Goal: Task Accomplishment & Management: Manage account settings

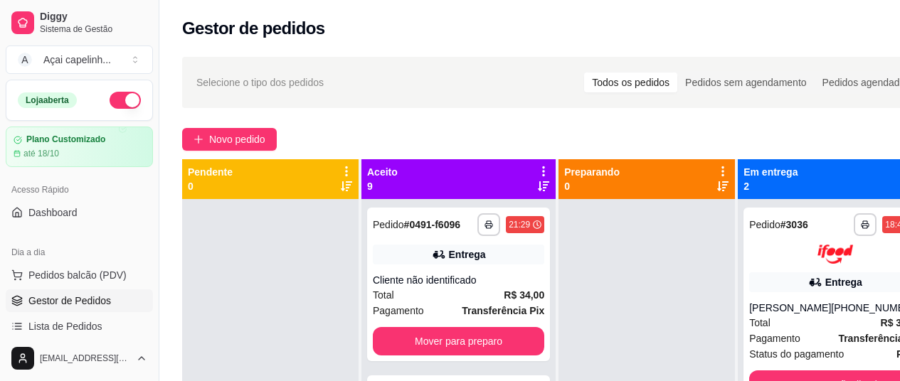
scroll to position [127, 0]
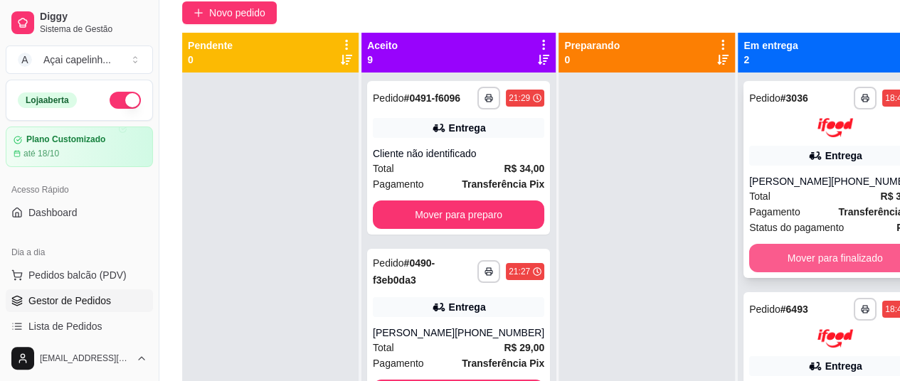
click at [781, 264] on button "Mover para finalizado" at bounding box center [834, 258] width 171 height 28
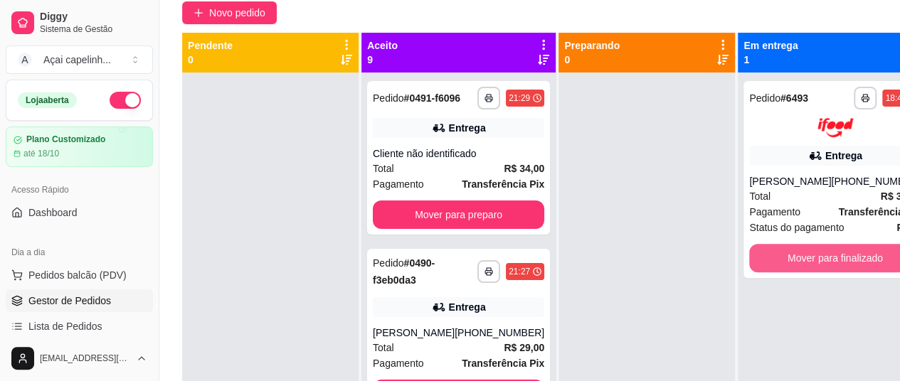
click at [781, 264] on button "Mover para finalizado" at bounding box center [834, 258] width 171 height 28
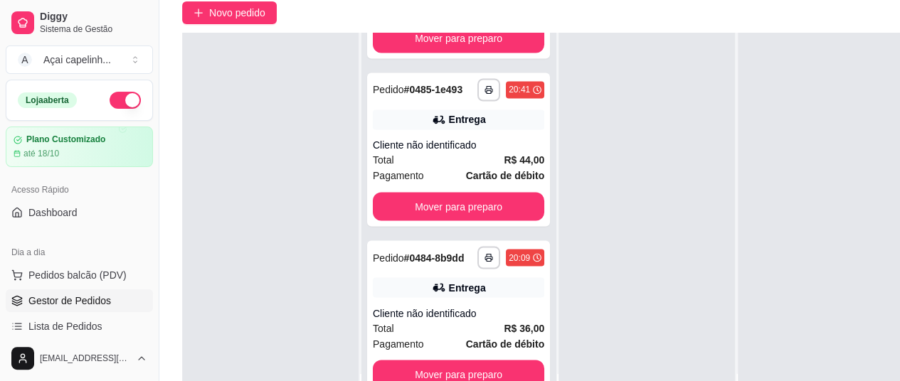
scroll to position [228, 0]
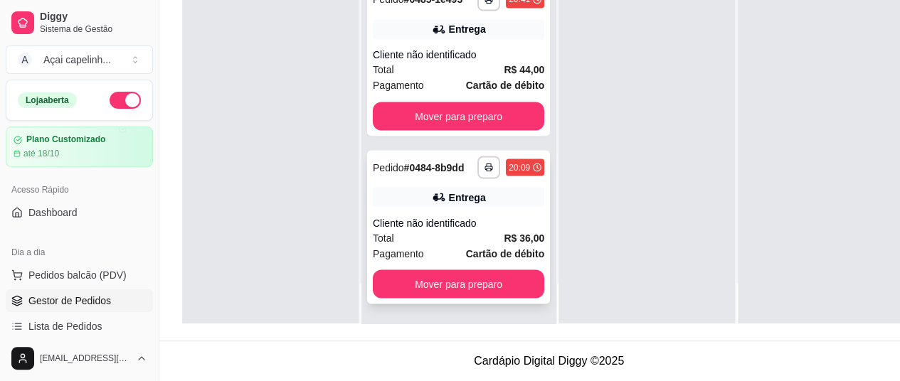
click at [426, 237] on div "Total R$ 36,00" at bounding box center [458, 238] width 171 height 16
click at [448, 231] on div "Cliente não identificado" at bounding box center [458, 223] width 171 height 14
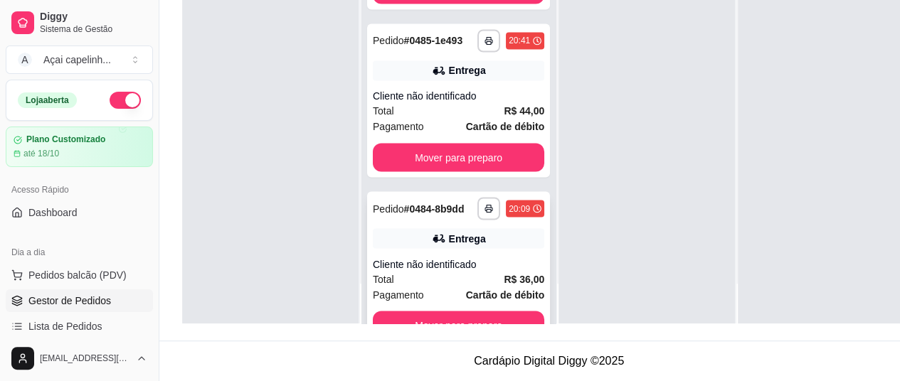
scroll to position [1158, 0]
click at [504, 117] on strong "R$ 44,00" at bounding box center [524, 110] width 41 height 11
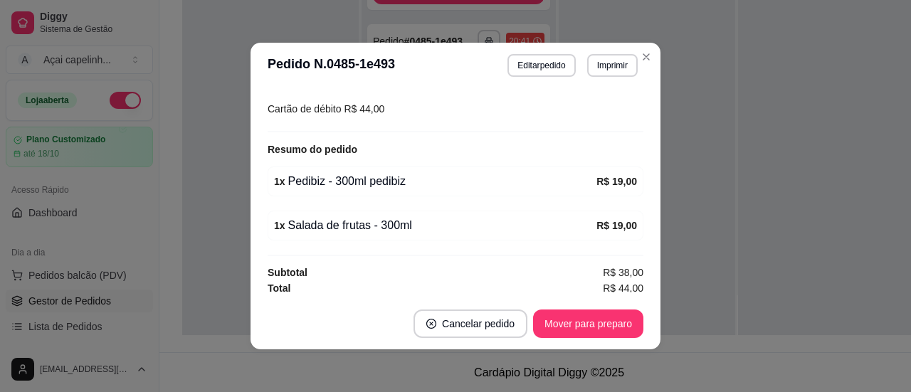
scroll to position [3, 0]
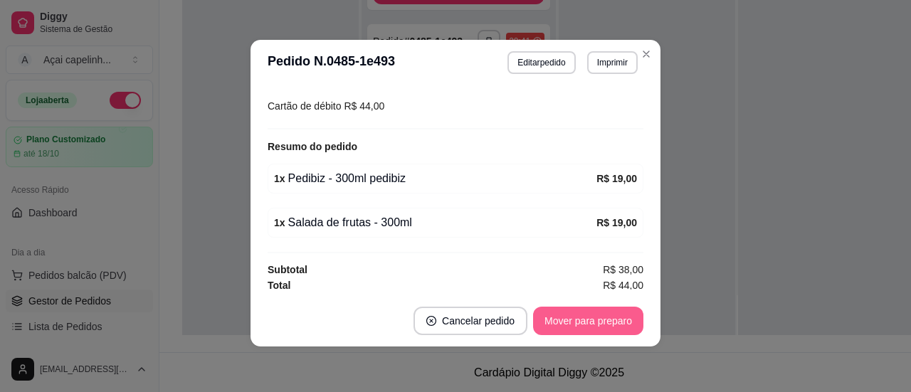
click at [602, 327] on button "Mover para preparo" at bounding box center [588, 321] width 110 height 28
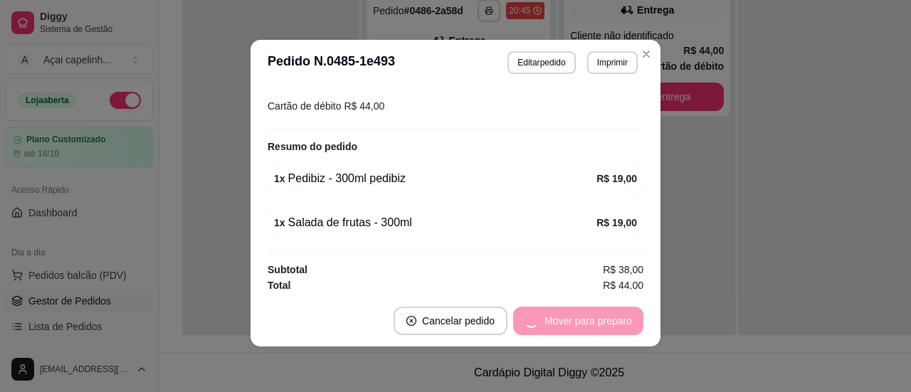
scroll to position [1088, 0]
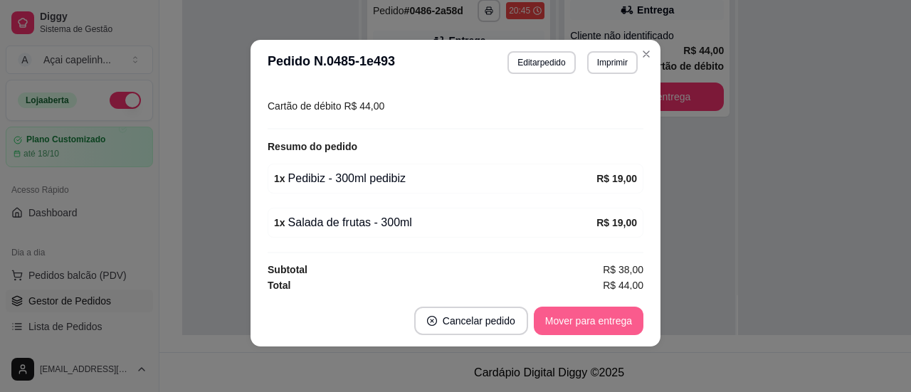
click at [602, 327] on button "Mover para entrega" at bounding box center [589, 321] width 110 height 28
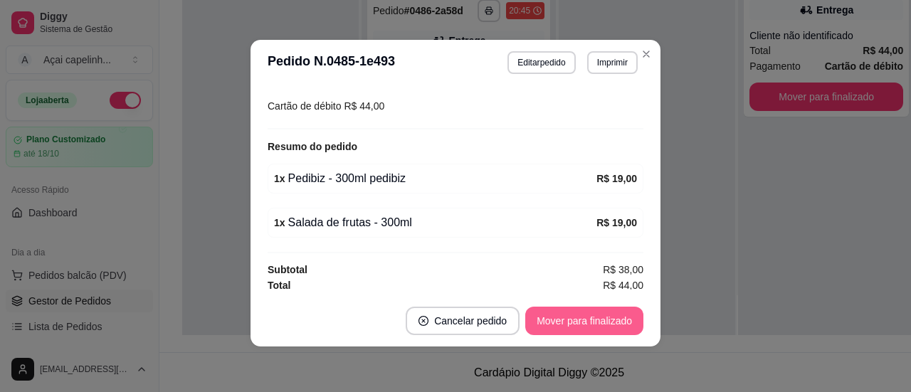
click at [602, 327] on button "Mover para finalizado" at bounding box center [584, 321] width 118 height 28
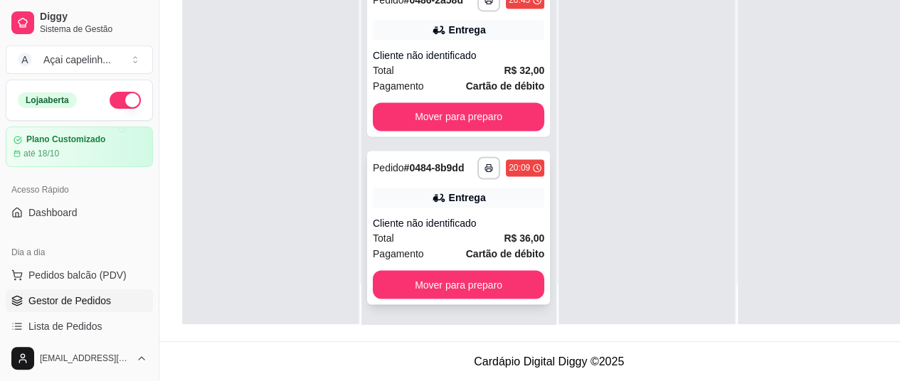
scroll to position [228, 0]
click at [391, 234] on span "Total" at bounding box center [383, 238] width 21 height 16
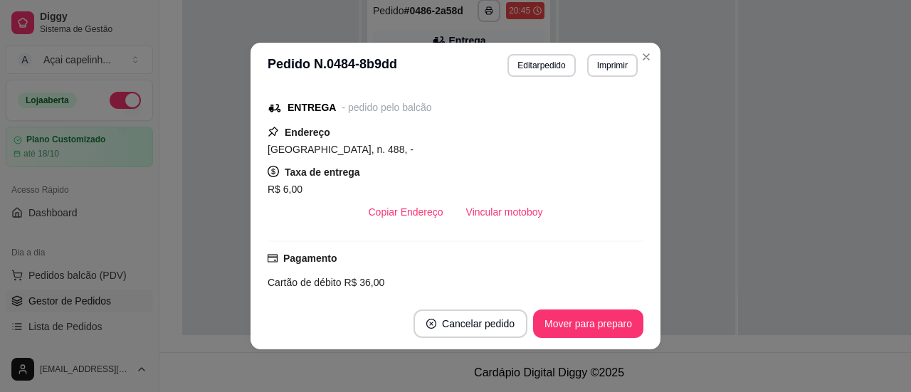
scroll to position [218, 0]
click at [572, 317] on button "Mover para preparo" at bounding box center [588, 324] width 110 height 28
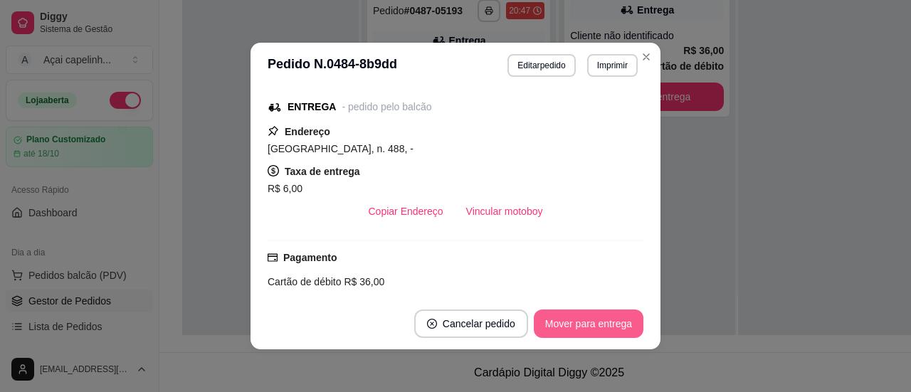
scroll to position [909, 0]
click at [572, 317] on button "Mover para entrega" at bounding box center [588, 324] width 107 height 28
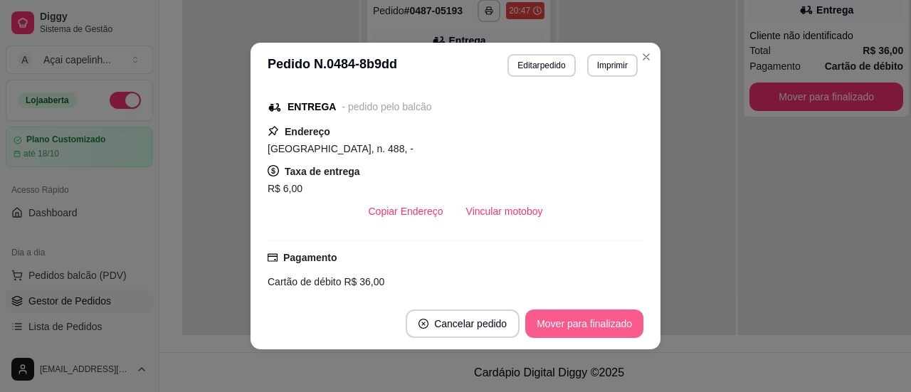
click at [572, 317] on button "Mover para finalizado" at bounding box center [584, 324] width 118 height 28
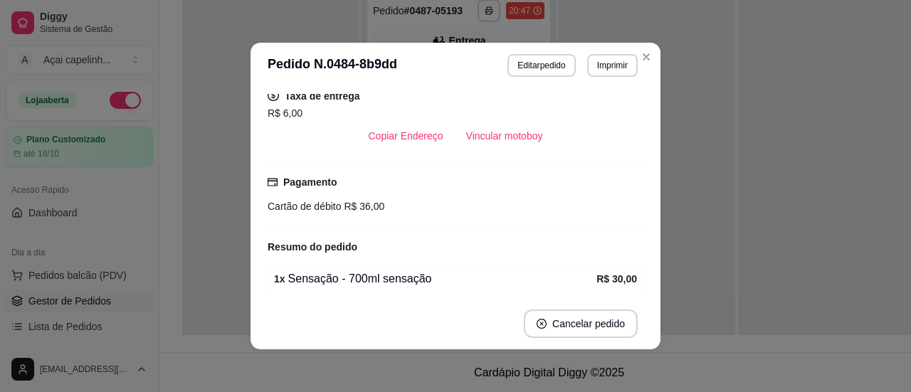
scroll to position [142, 0]
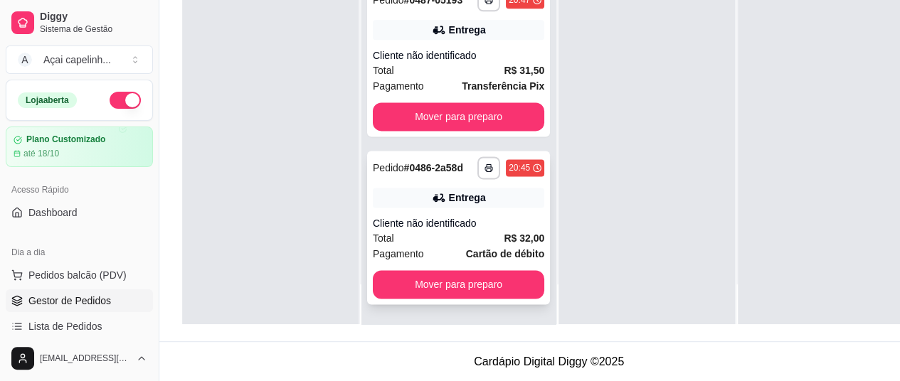
click at [398, 208] on div "Entrega" at bounding box center [458, 198] width 171 height 20
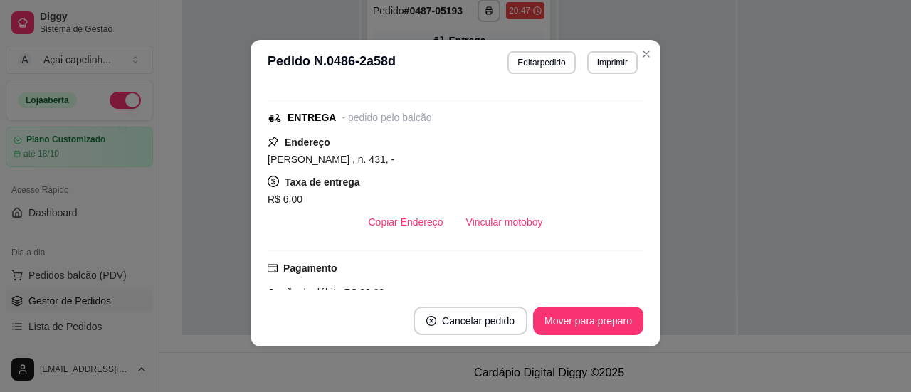
scroll to position [347, 0]
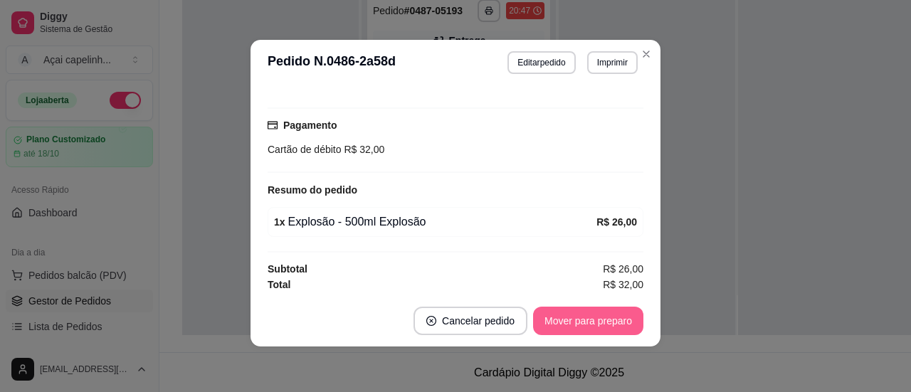
click at [613, 311] on button "Mover para preparo" at bounding box center [588, 321] width 110 height 28
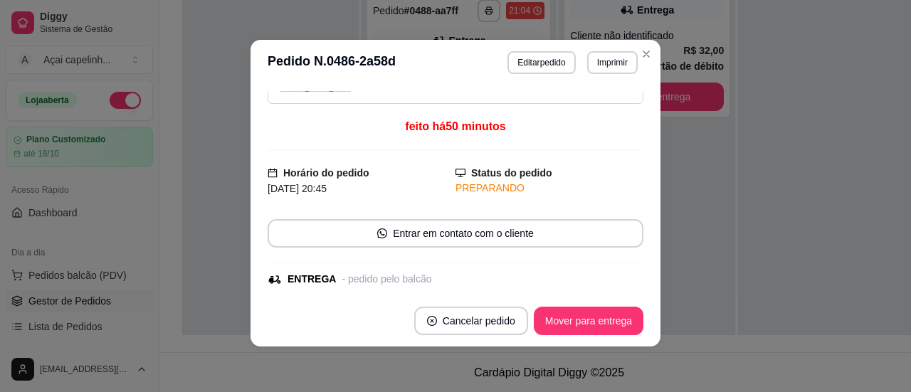
scroll to position [42, 0]
click at [611, 325] on button "Mover para entrega" at bounding box center [589, 321] width 110 height 28
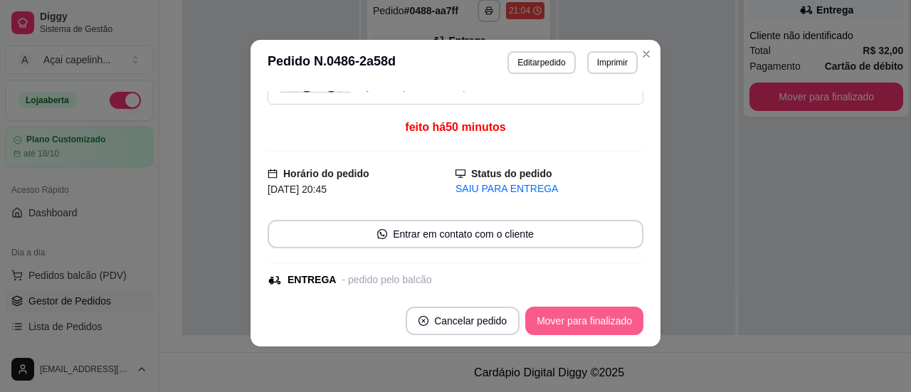
click at [611, 325] on button "Mover para finalizado" at bounding box center [584, 321] width 118 height 28
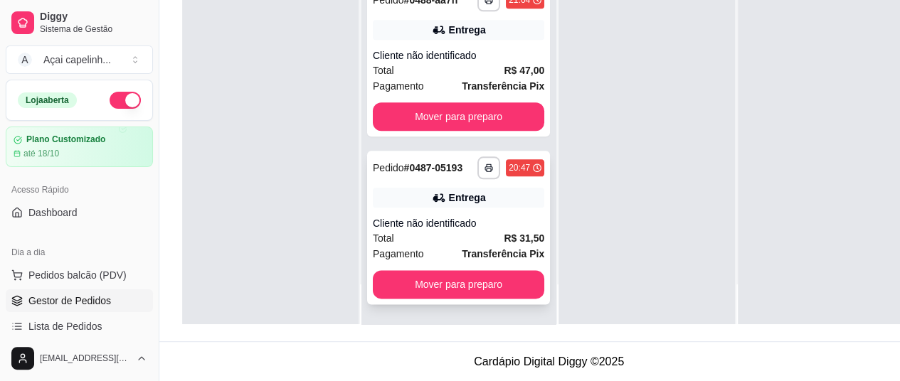
click at [443, 231] on div "Cliente não identificado" at bounding box center [458, 223] width 171 height 14
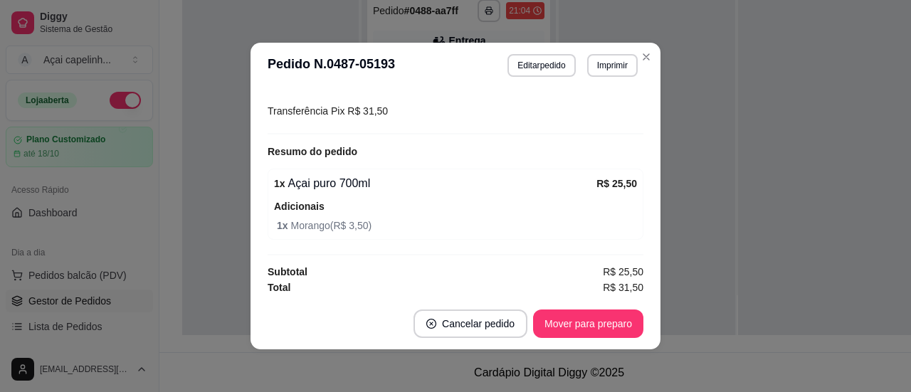
scroll to position [3, 0]
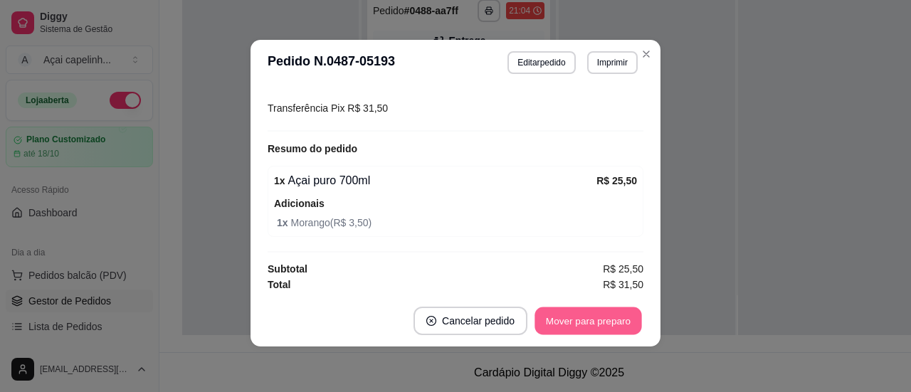
click at [596, 317] on button "Mover para preparo" at bounding box center [587, 321] width 107 height 28
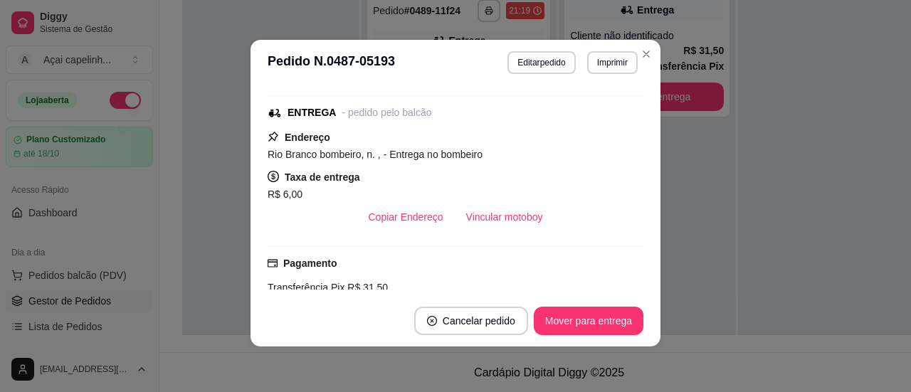
scroll to position [207, 0]
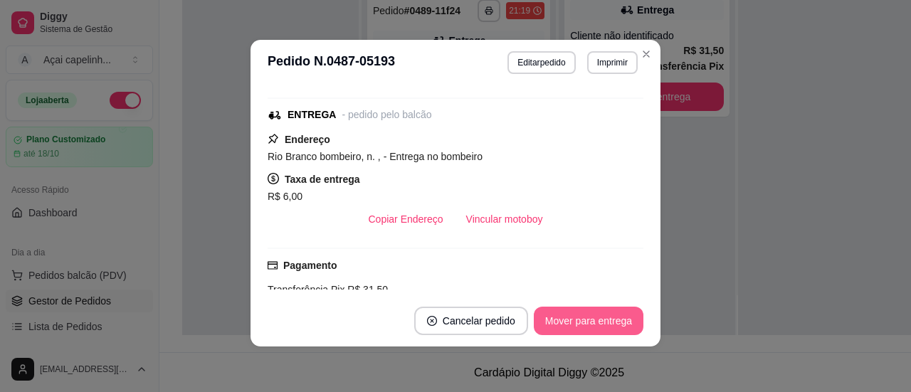
click at [581, 327] on button "Mover para entrega" at bounding box center [589, 321] width 110 height 28
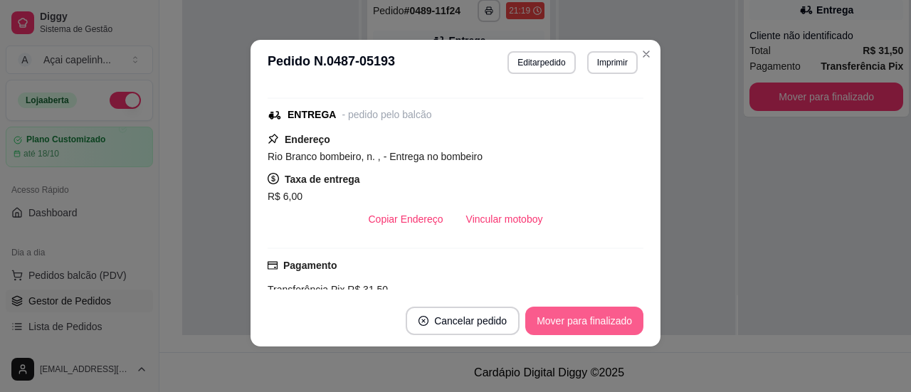
click at [581, 327] on button "Mover para finalizado" at bounding box center [584, 321] width 118 height 28
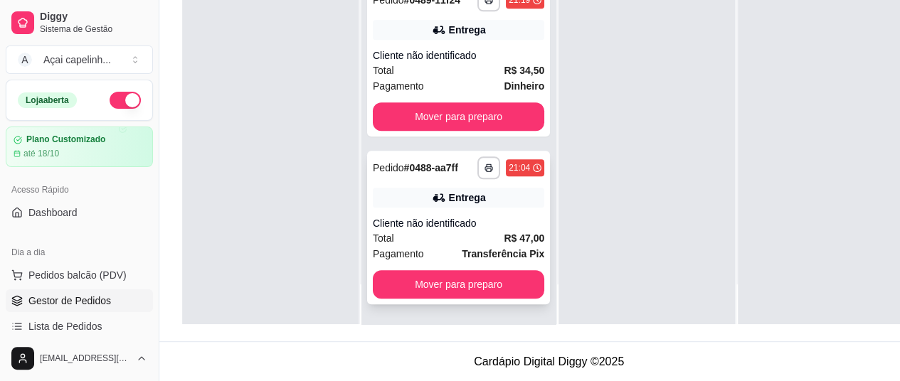
scroll to position [228, 0]
click at [413, 227] on div "Cliente não identificado" at bounding box center [458, 223] width 171 height 14
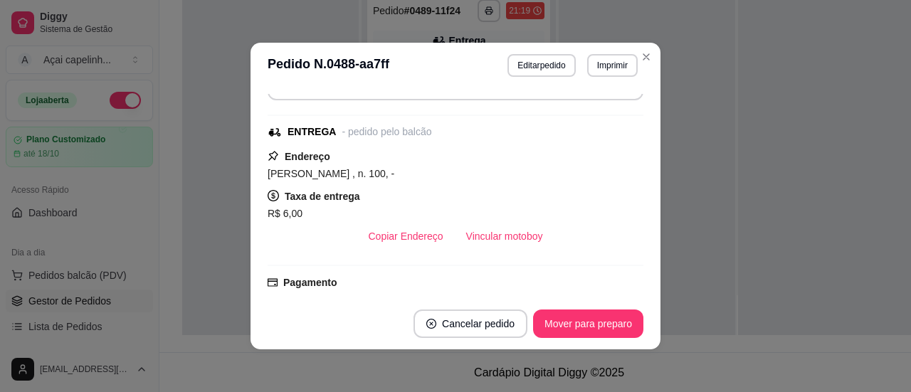
scroll to position [194, 0]
click at [594, 322] on button "Mover para preparo" at bounding box center [587, 324] width 107 height 28
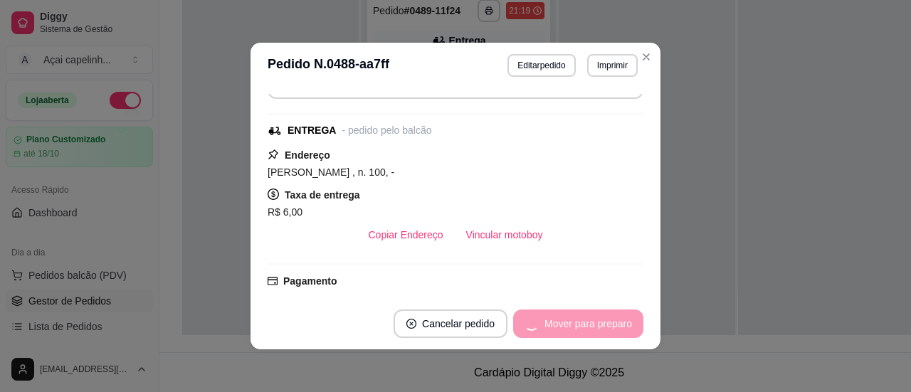
scroll to position [371, 0]
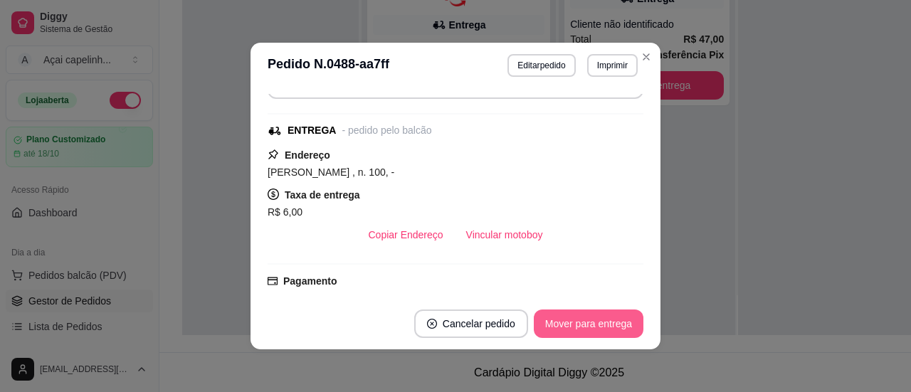
click at [594, 322] on button "Mover para entrega" at bounding box center [589, 324] width 110 height 28
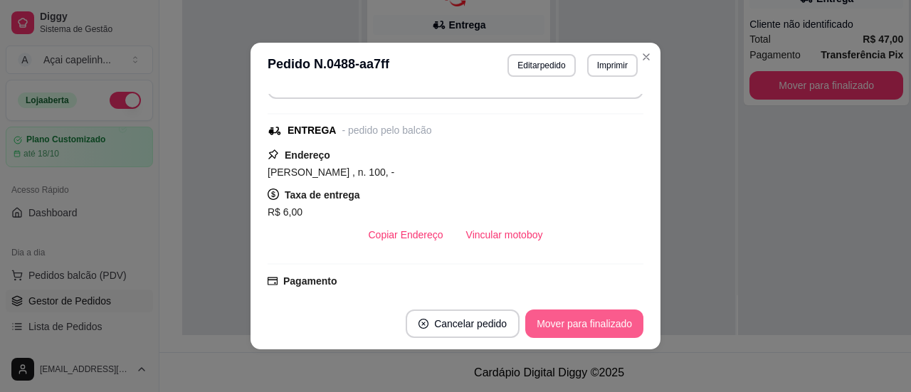
click at [594, 322] on button "Mover para finalizado" at bounding box center [584, 324] width 118 height 28
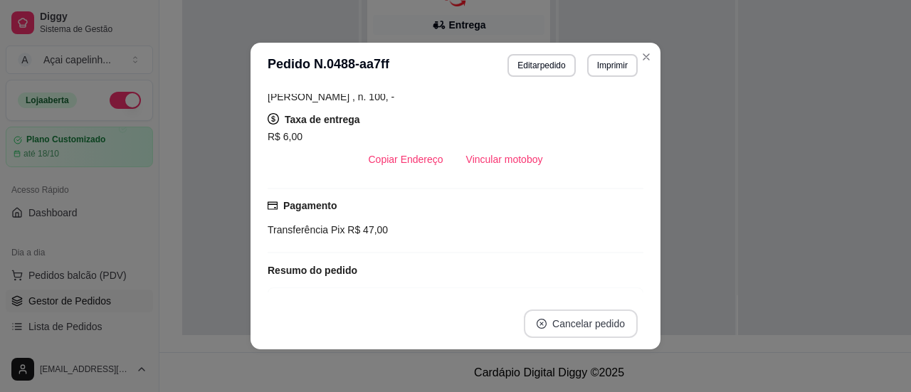
scroll to position [148, 0]
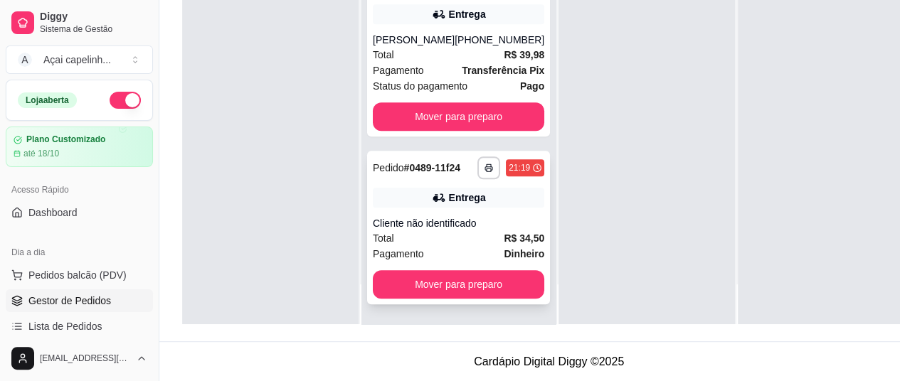
click at [411, 262] on span "Pagamento" at bounding box center [398, 254] width 51 height 16
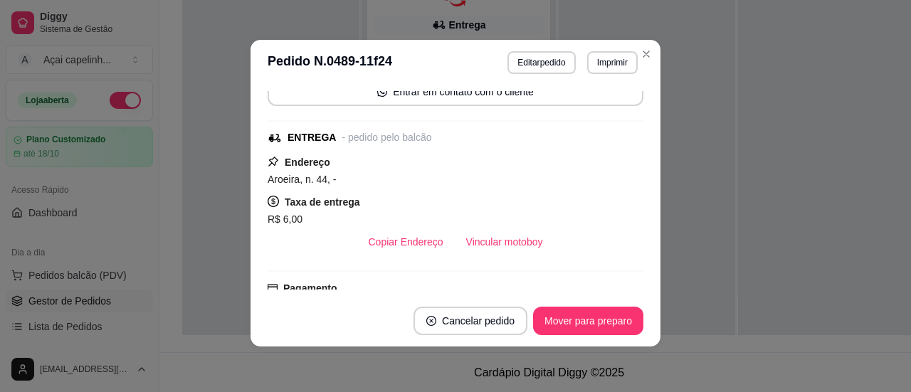
scroll to position [182, 0]
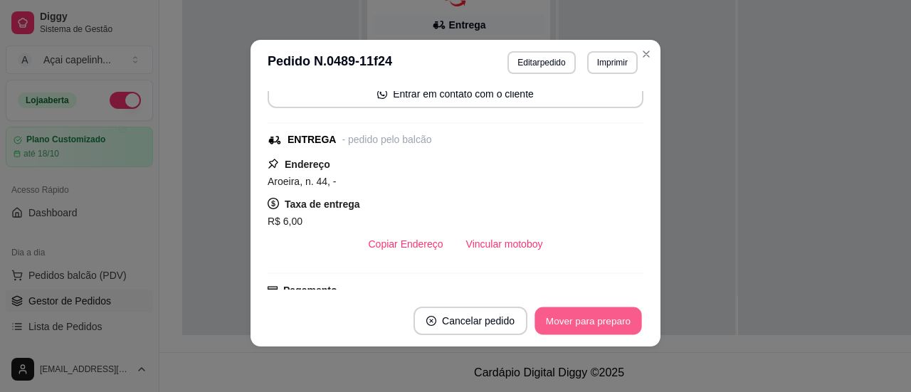
click at [610, 318] on button "Mover para preparo" at bounding box center [587, 321] width 107 height 28
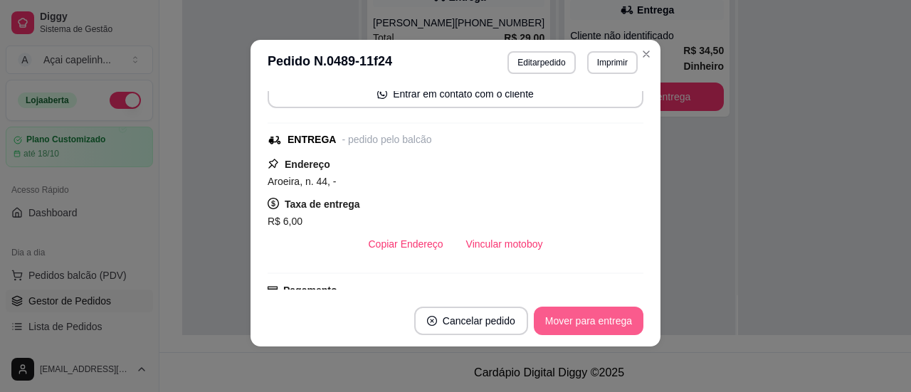
scroll to position [191, 0]
click at [610, 318] on button "Mover para entrega" at bounding box center [588, 321] width 107 height 28
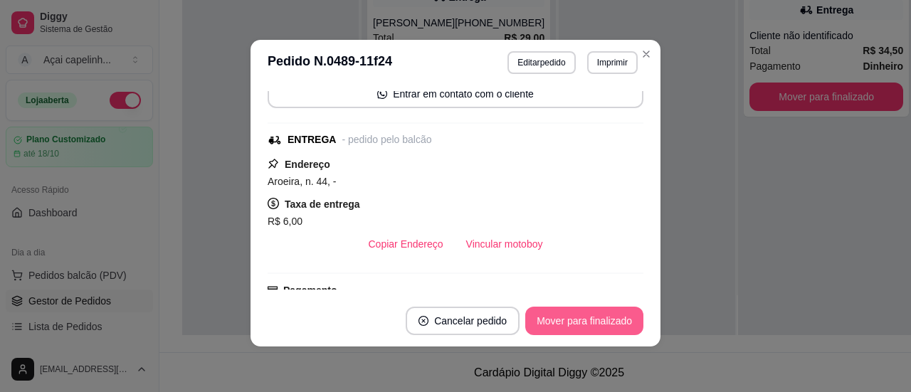
click at [610, 318] on button "Mover para finalizado" at bounding box center [584, 321] width 118 height 28
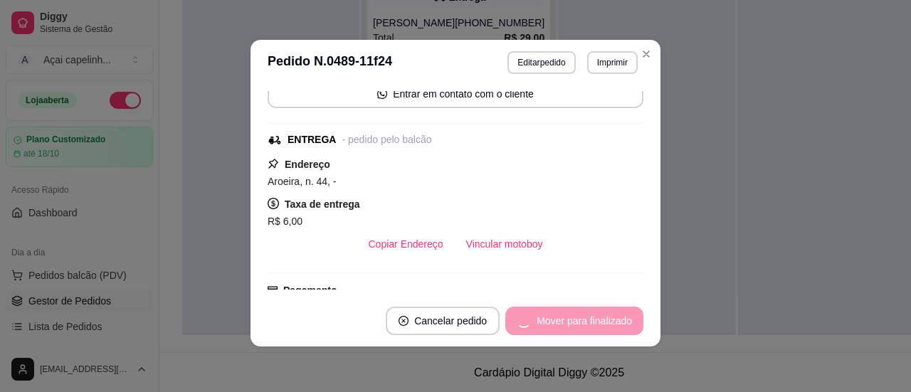
scroll to position [135, 0]
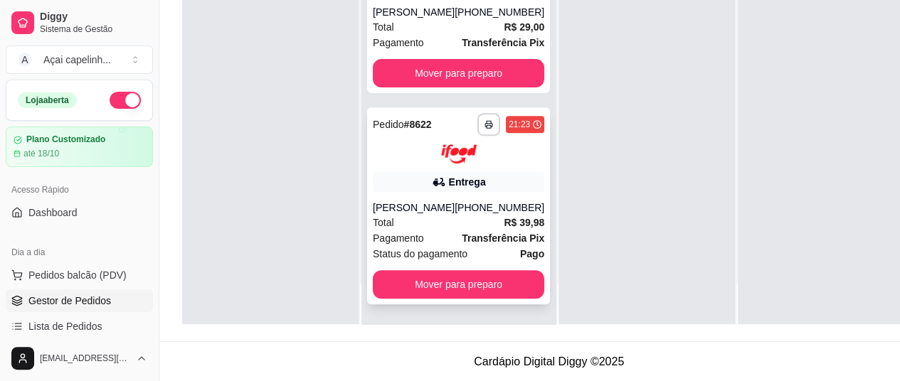
click at [463, 189] on div "Entrega" at bounding box center [467, 182] width 37 height 14
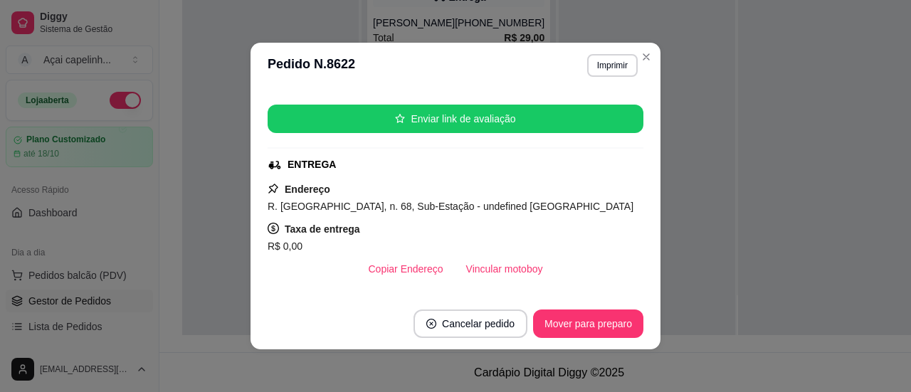
scroll to position [204, 0]
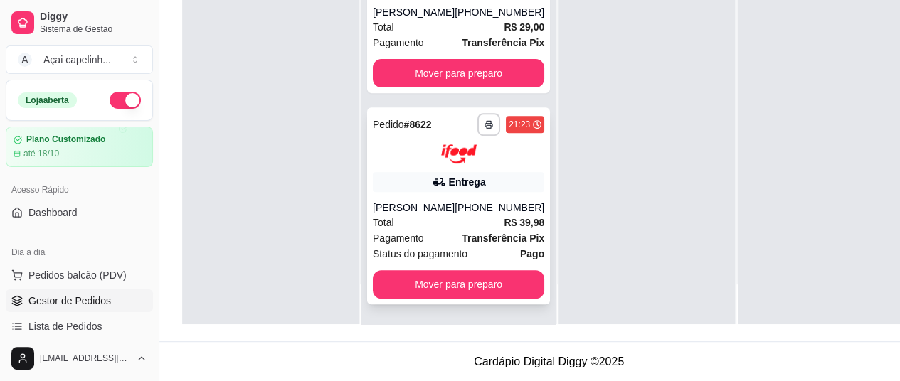
click at [413, 164] on div at bounding box center [458, 153] width 171 height 19
click at [481, 257] on div "Status do pagamento Pago" at bounding box center [458, 254] width 171 height 16
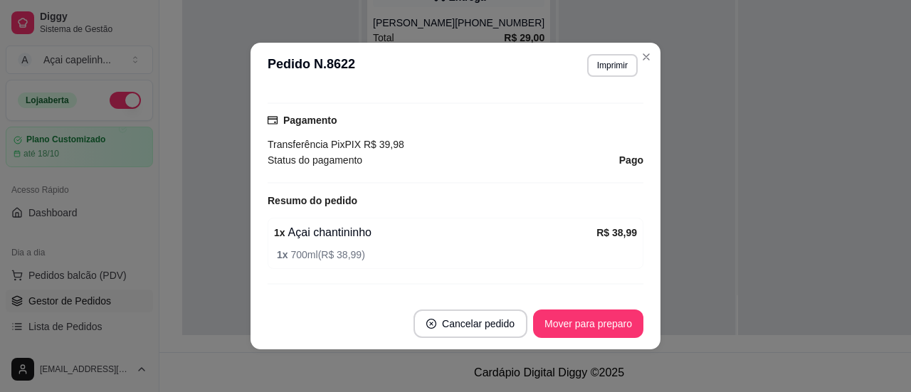
scroll to position [426, 0]
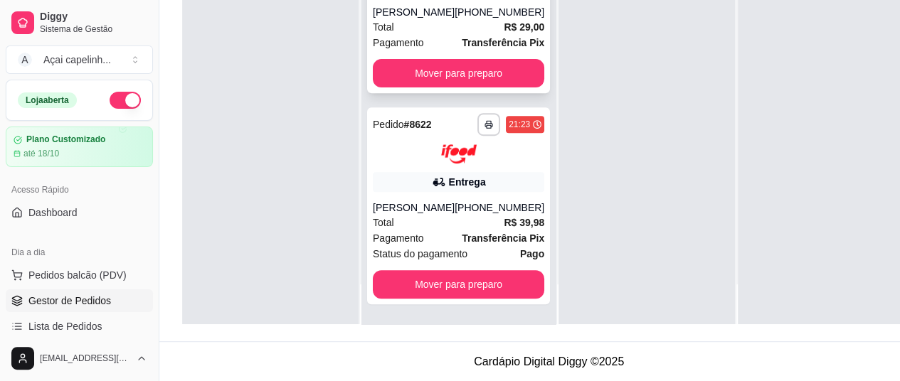
click at [447, 32] on div "Total R$ 29,00" at bounding box center [458, 27] width 171 height 16
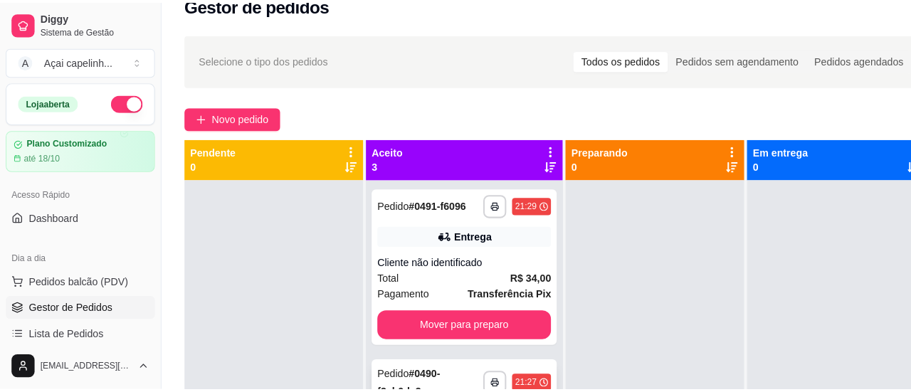
scroll to position [0, 0]
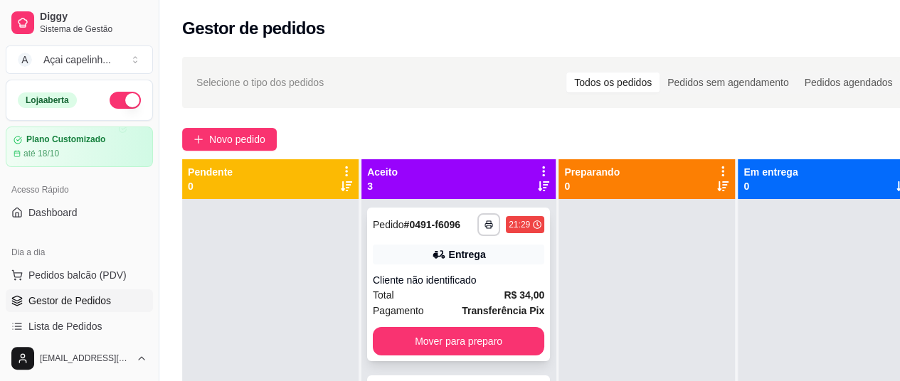
click at [448, 287] on div "Cliente não identificado" at bounding box center [458, 280] width 171 height 14
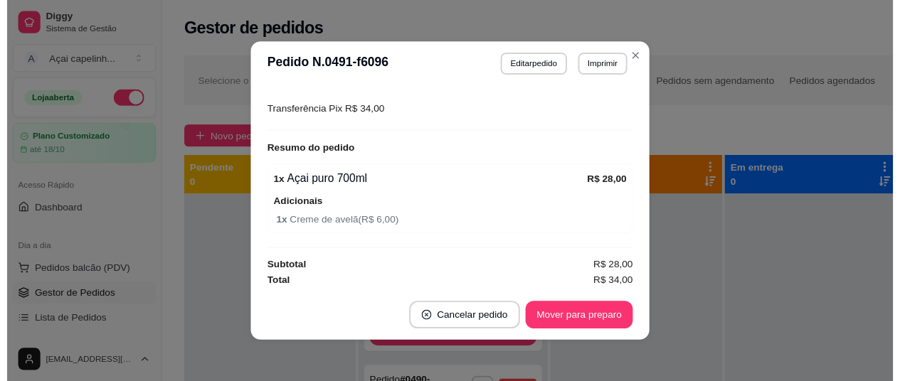
scroll to position [389, 0]
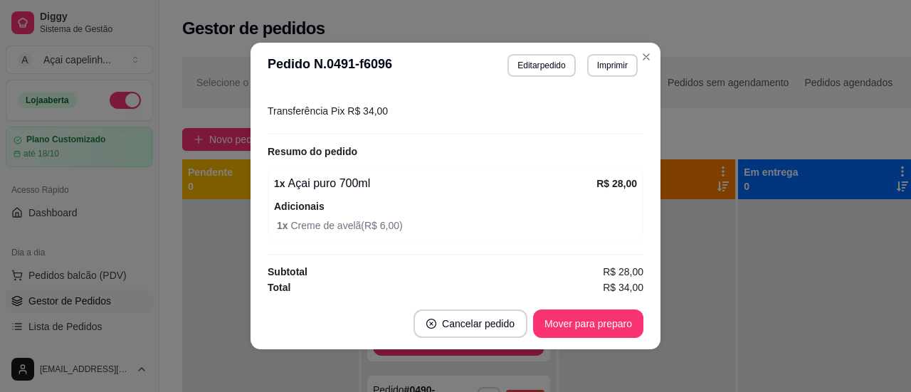
click at [655, 52] on header "**********" at bounding box center [455, 66] width 410 height 46
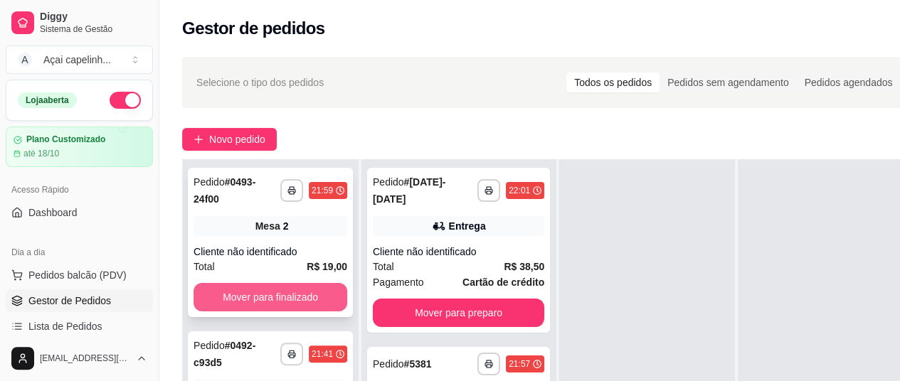
scroll to position [228, 0]
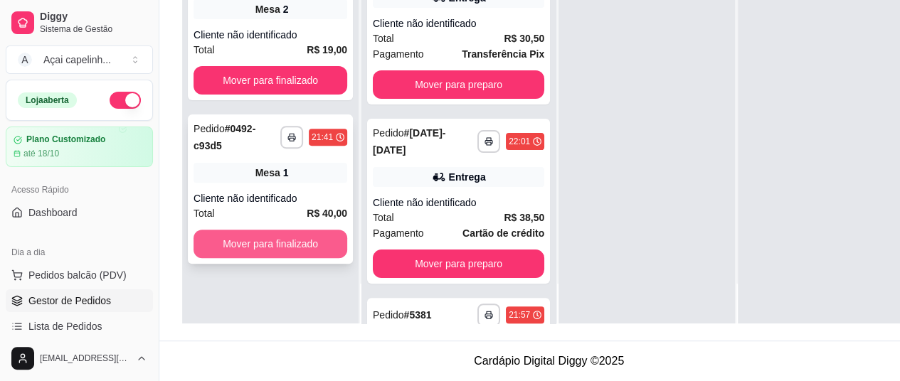
click at [290, 231] on button "Mover para finalizado" at bounding box center [271, 244] width 154 height 28
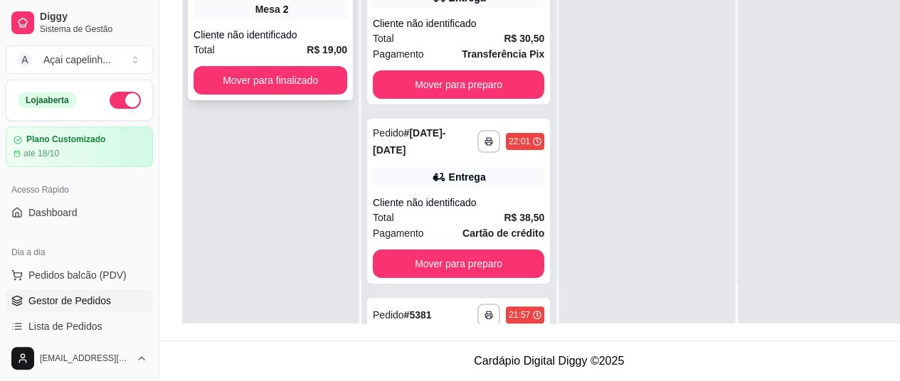
click at [283, 85] on div "**********" at bounding box center [270, 25] width 165 height 149
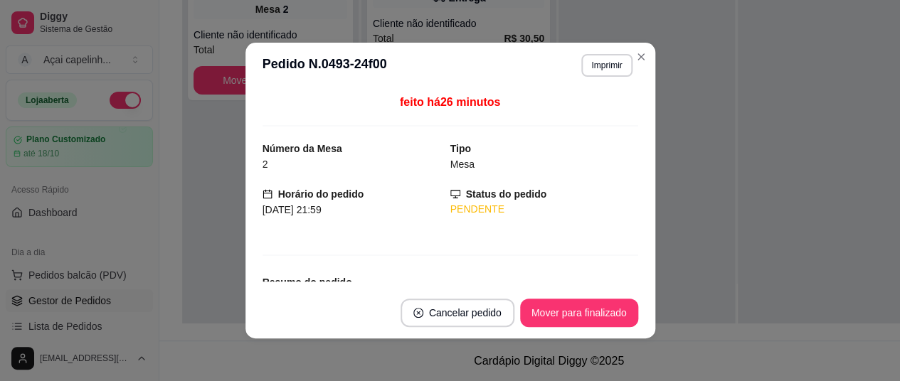
scroll to position [216, 0]
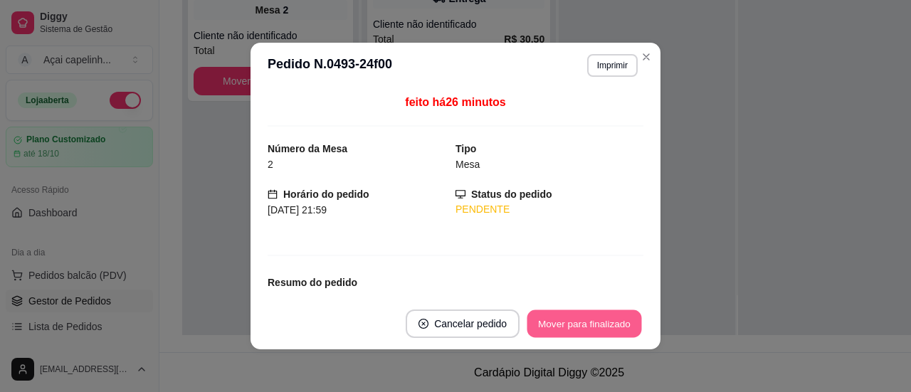
click at [572, 320] on button "Mover para finalizado" at bounding box center [584, 324] width 115 height 28
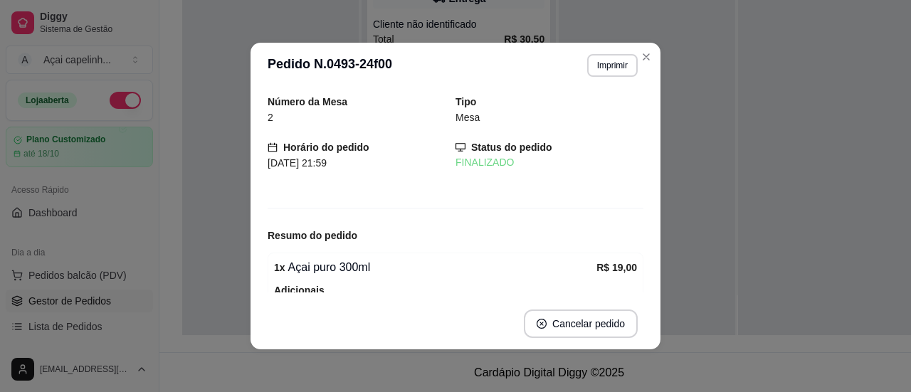
click at [630, 65] on button "Imprimir" at bounding box center [612, 65] width 51 height 23
click at [645, 62] on icon "Close" at bounding box center [645, 56] width 11 height 11
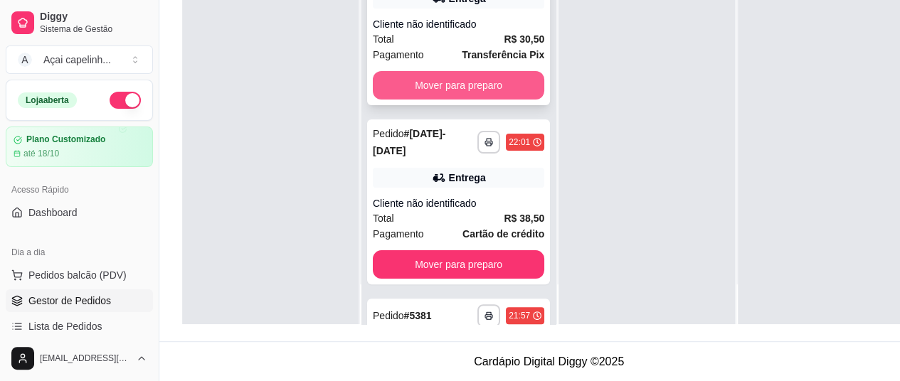
click at [465, 95] on button "Mover para preparo" at bounding box center [458, 85] width 171 height 28
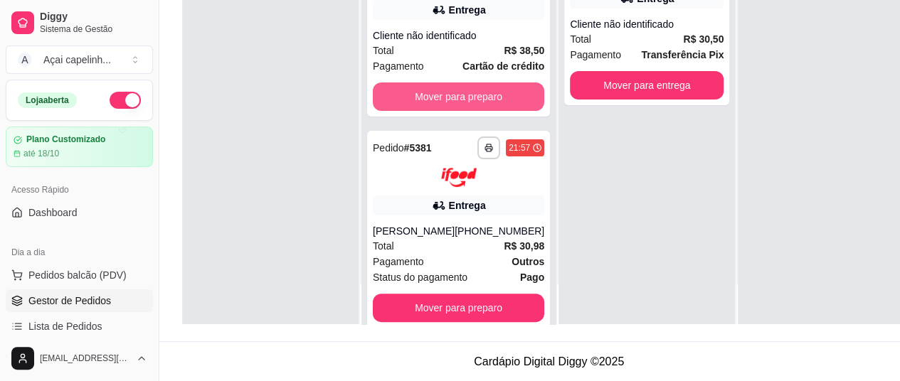
click at [465, 95] on button "Mover para preparo" at bounding box center [458, 97] width 171 height 28
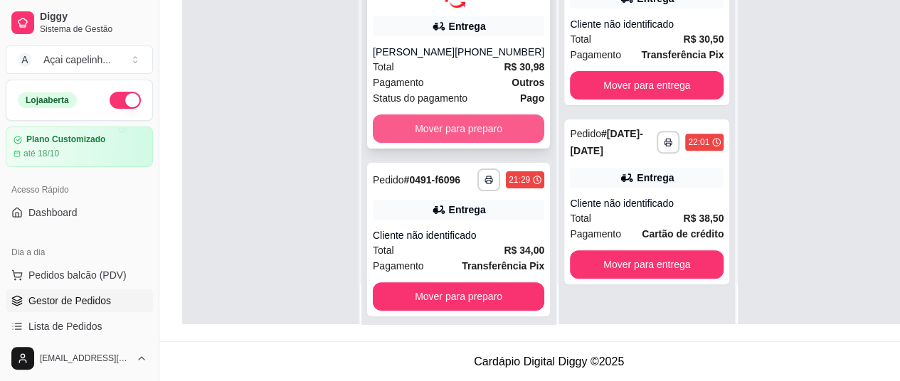
click at [470, 125] on button "Mover para preparo" at bounding box center [458, 129] width 171 height 28
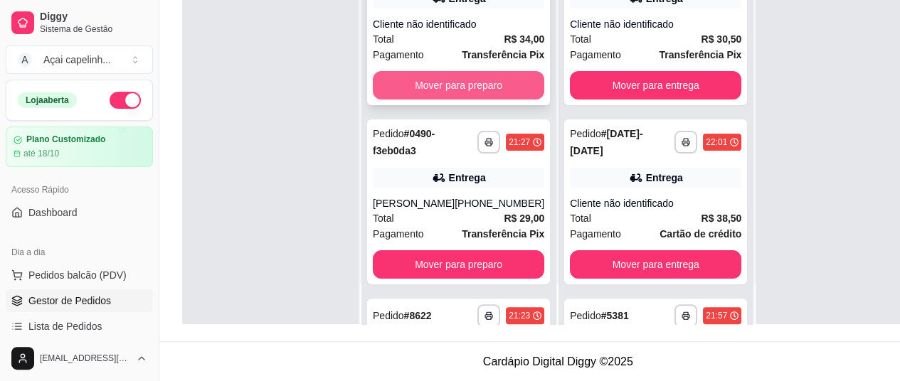
click at [484, 96] on button "Mover para preparo" at bounding box center [458, 85] width 171 height 28
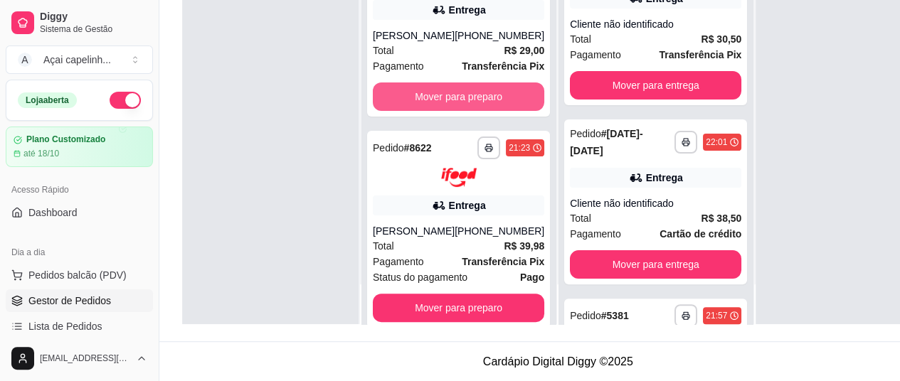
click at [484, 96] on button "Mover para preparo" at bounding box center [458, 97] width 171 height 28
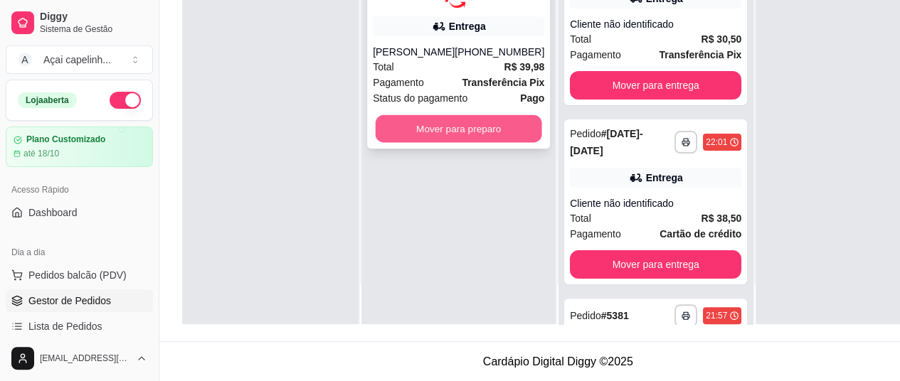
click at [476, 128] on button "Mover para preparo" at bounding box center [459, 129] width 167 height 28
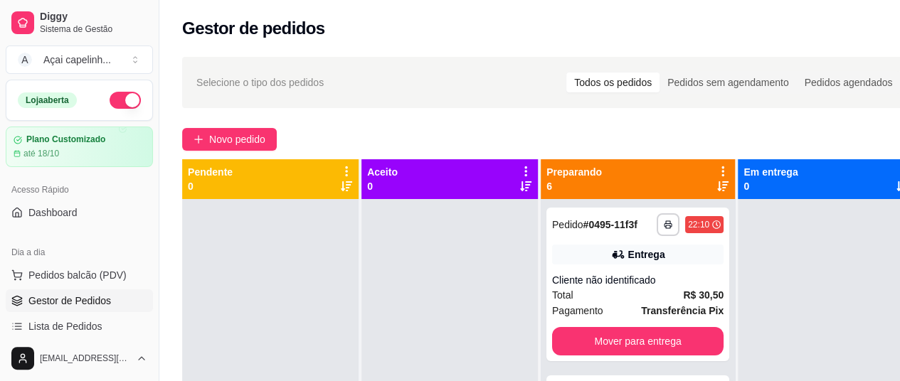
scroll to position [40, 0]
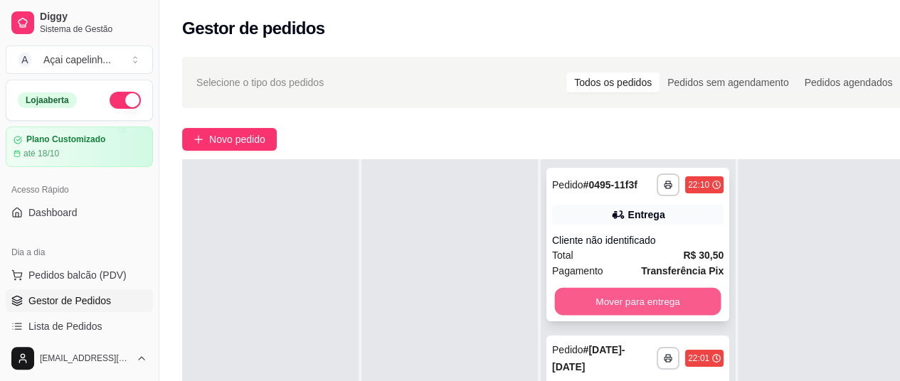
click at [588, 316] on button "Mover para entrega" at bounding box center [638, 302] width 167 height 28
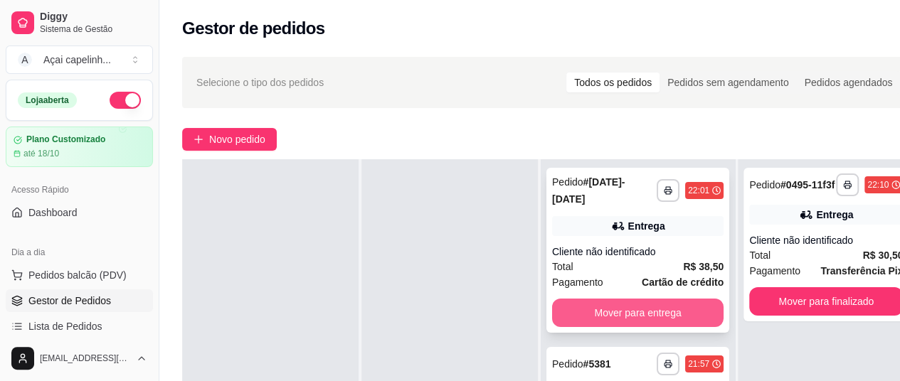
click at [596, 317] on button "Mover para entrega" at bounding box center [637, 313] width 171 height 28
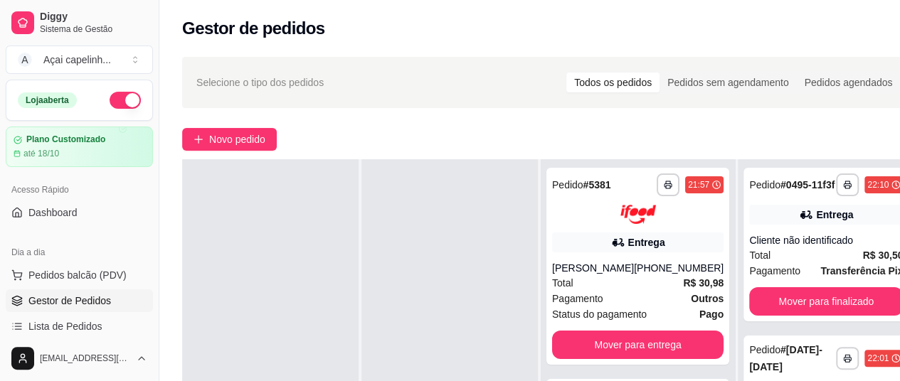
click at [596, 317] on span "Status do pagamento" at bounding box center [599, 315] width 95 height 16
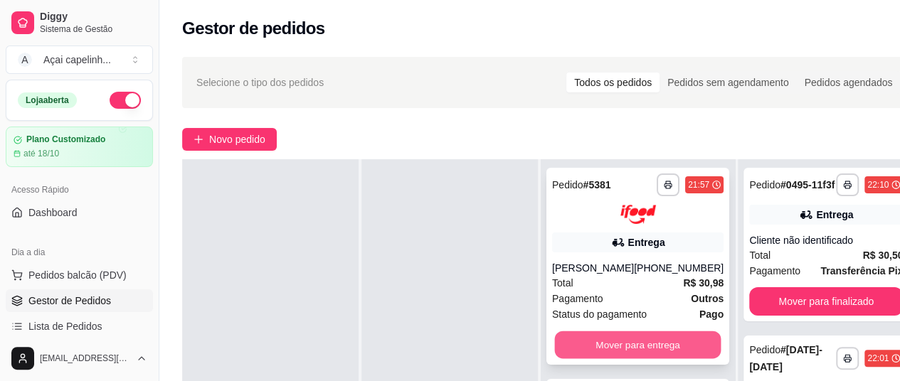
click at [601, 346] on button "Mover para entrega" at bounding box center [638, 345] width 167 height 28
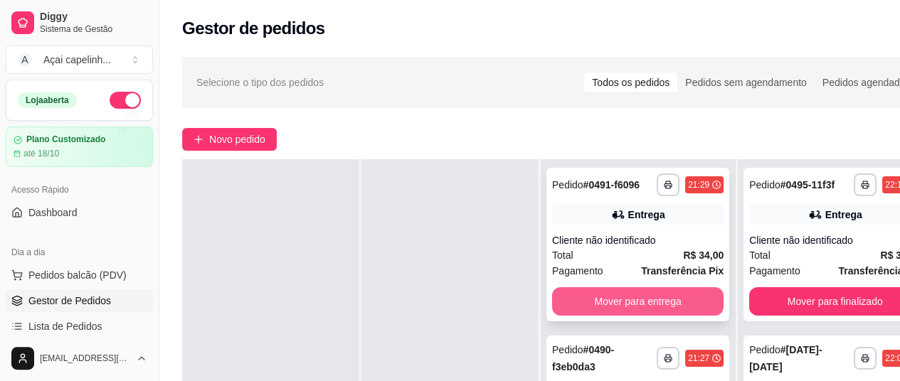
click at [613, 316] on button "Mover para entrega" at bounding box center [637, 301] width 171 height 28
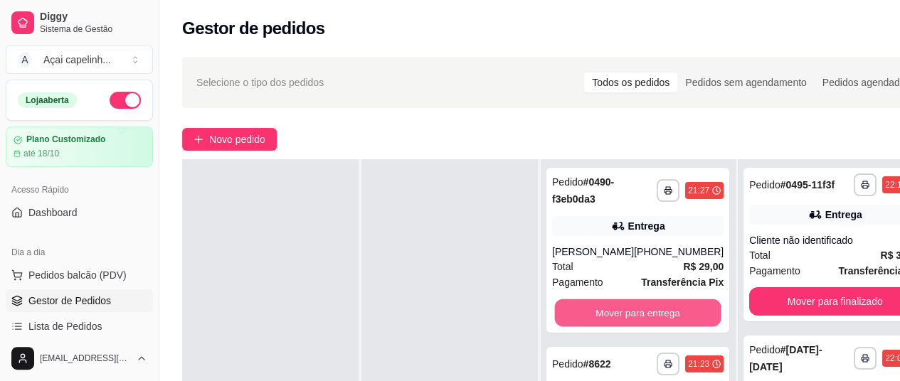
click at [613, 320] on button "Mover para entrega" at bounding box center [638, 314] width 167 height 28
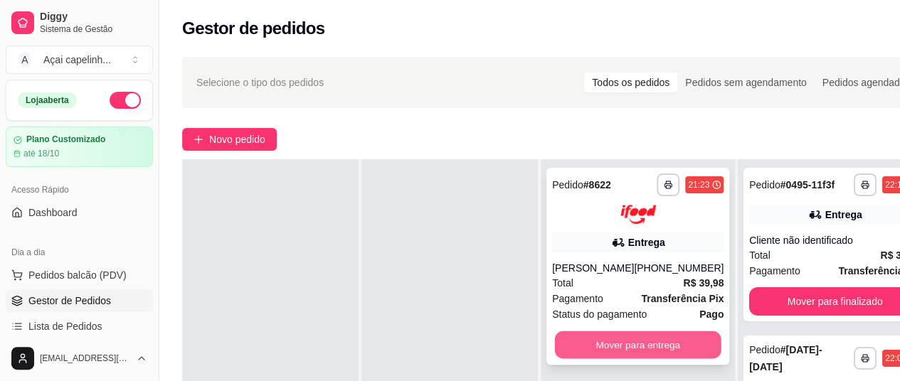
click at [608, 344] on button "Mover para entrega" at bounding box center [638, 345] width 167 height 28
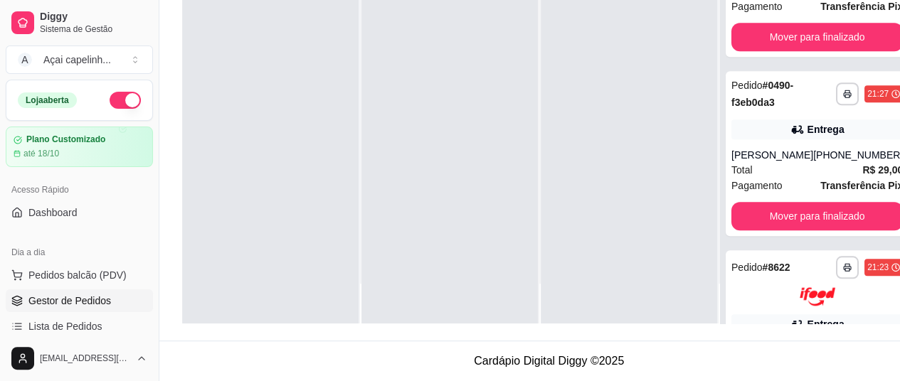
scroll to position [598, 0]
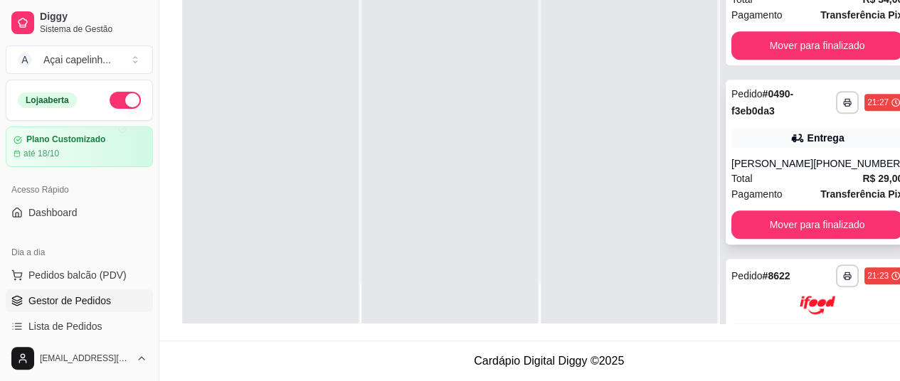
click at [862, 184] on strong "R$ 29,00" at bounding box center [882, 178] width 41 height 11
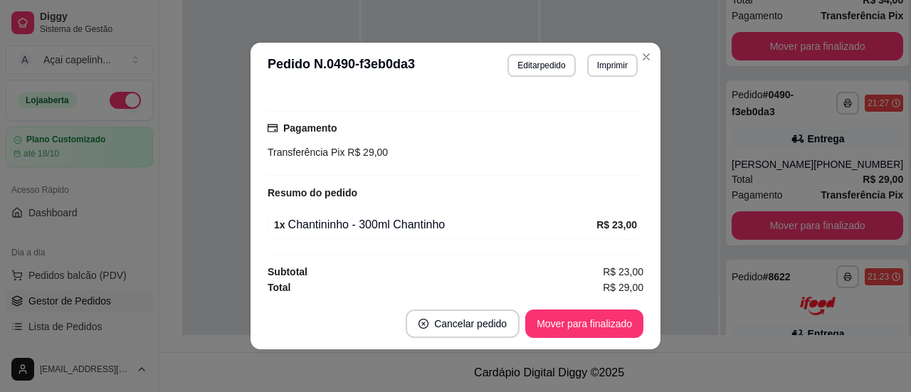
scroll to position [3, 0]
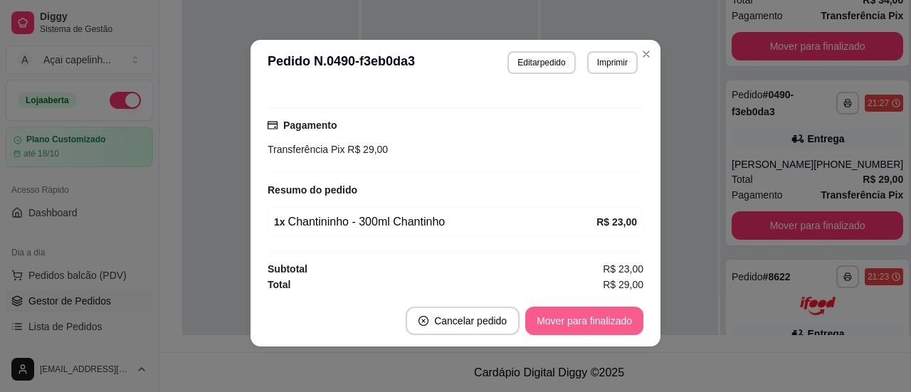
click at [611, 322] on button "Mover para finalizado" at bounding box center [584, 321] width 118 height 28
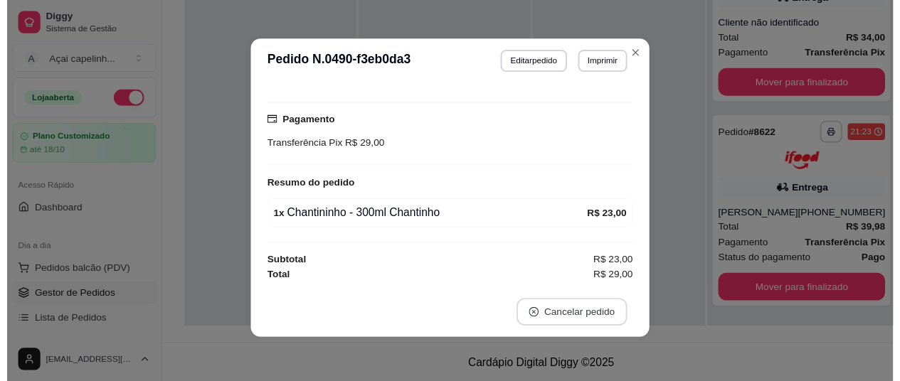
scroll to position [374, 0]
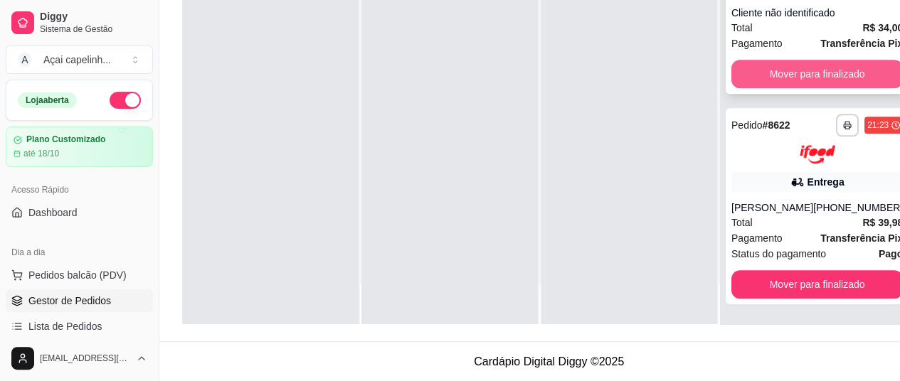
click at [754, 88] on button "Mover para finalizado" at bounding box center [817, 74] width 171 height 28
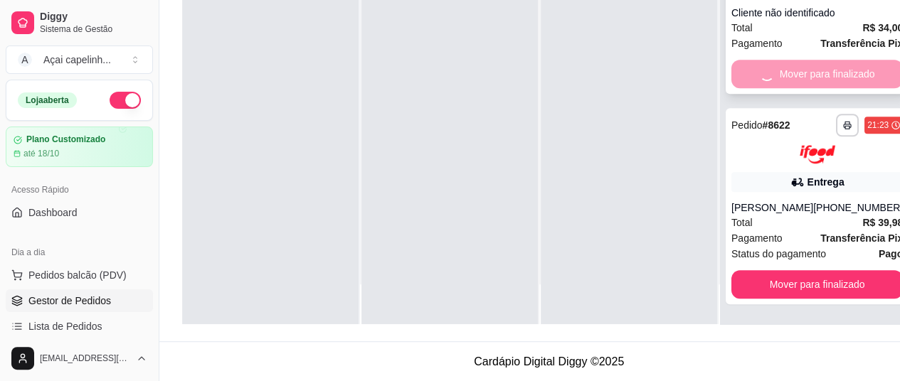
click at [754, 88] on div "Mover para finalizado" at bounding box center [817, 74] width 171 height 28
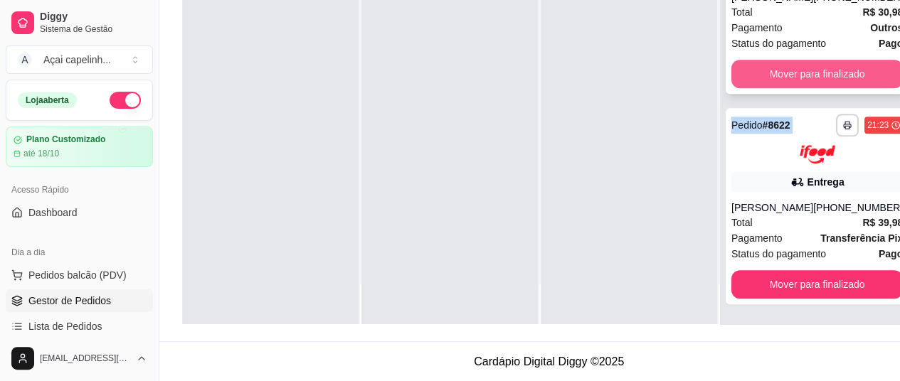
click at [769, 88] on button "Mover para finalizado" at bounding box center [817, 74] width 171 height 28
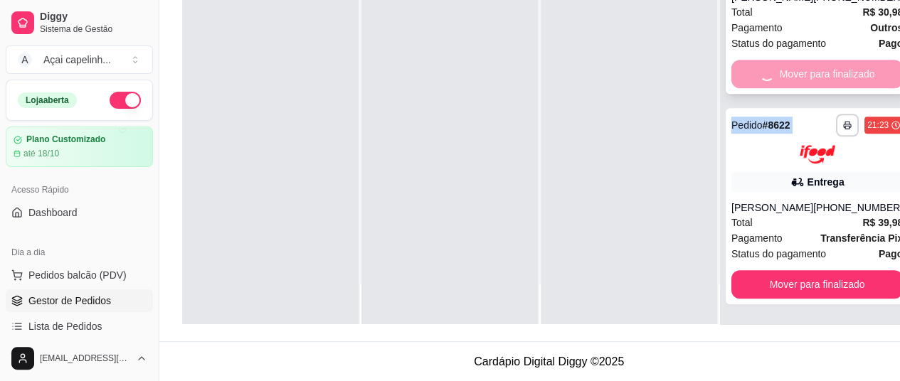
click at [769, 88] on div "Mover para finalizado" at bounding box center [817, 74] width 171 height 28
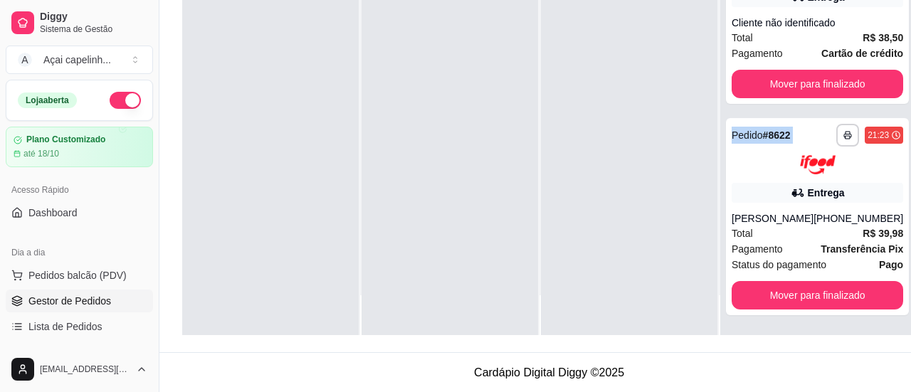
scroll to position [191, 0]
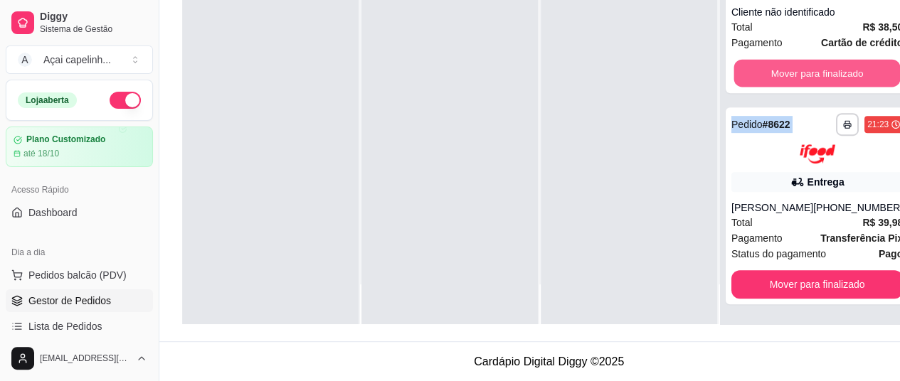
click at [769, 88] on button "Mover para finalizado" at bounding box center [817, 74] width 167 height 28
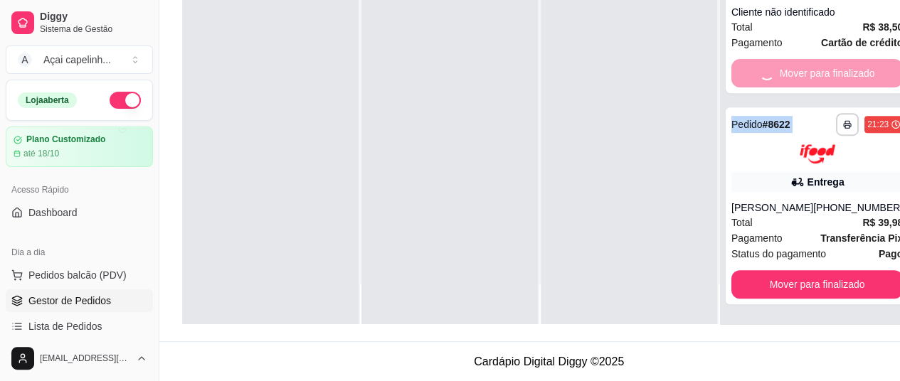
click at [769, 88] on div "Mover para finalizado" at bounding box center [817, 73] width 171 height 28
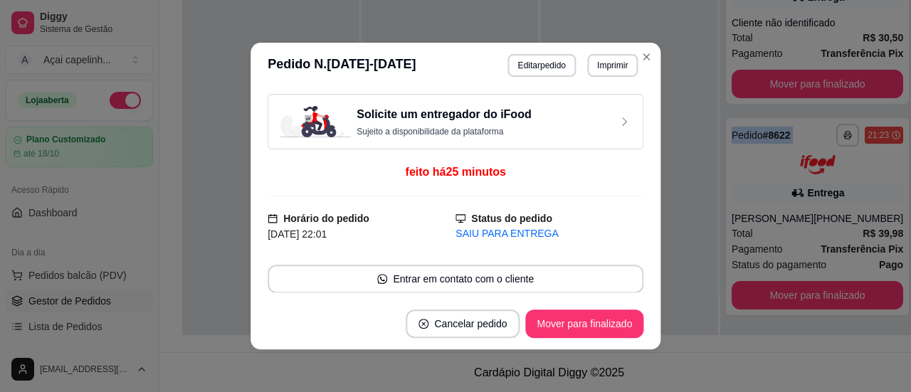
scroll to position [12, 0]
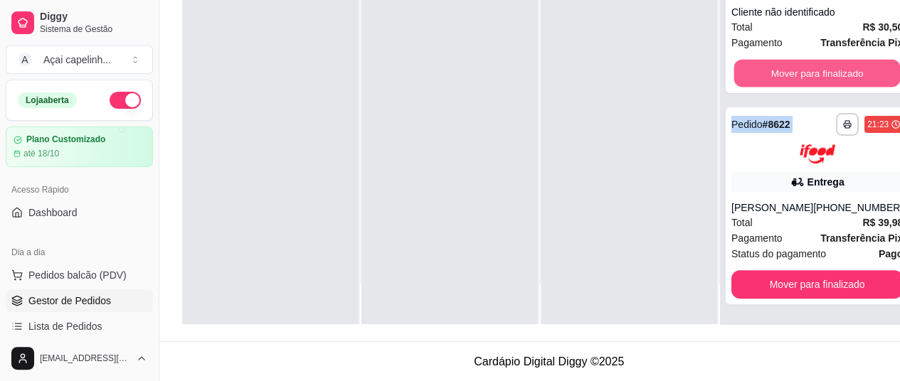
click at [769, 88] on button "Mover para finalizado" at bounding box center [817, 74] width 167 height 28
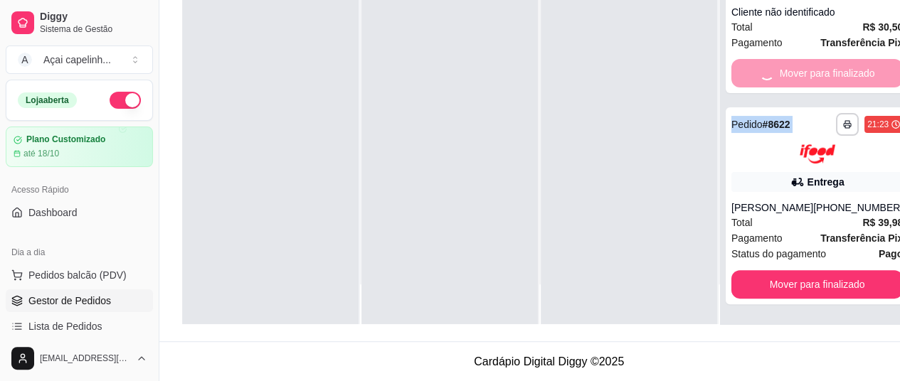
click at [769, 88] on div "Mover para finalizado" at bounding box center [817, 73] width 171 height 28
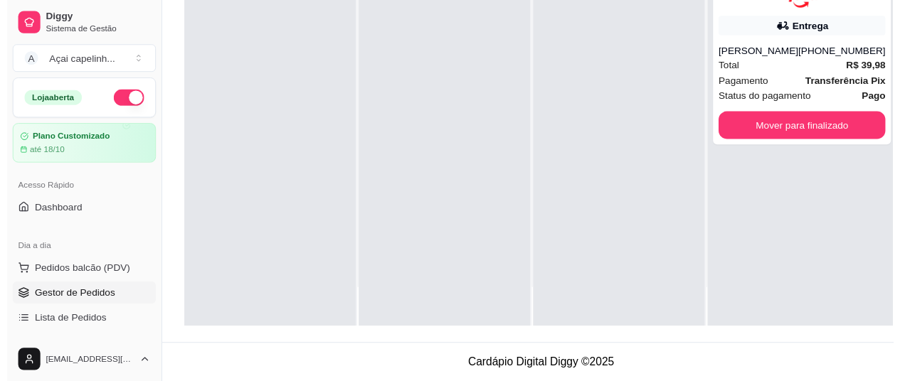
scroll to position [0, 0]
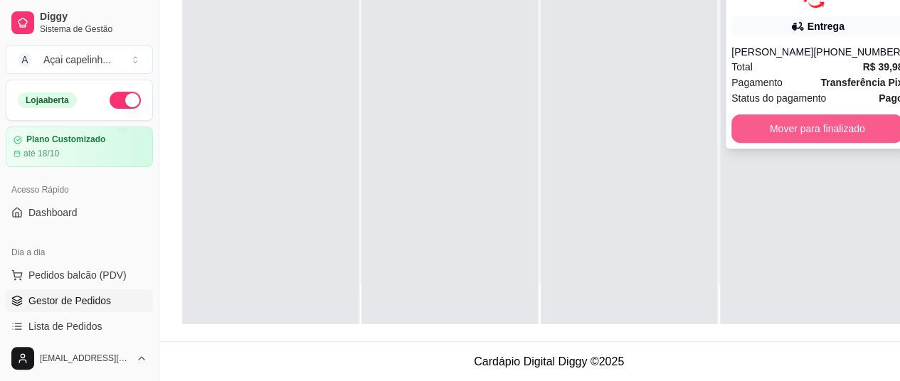
click at [797, 140] on button "Mover para finalizado" at bounding box center [817, 129] width 171 height 28
